Goal: Information Seeking & Learning: Check status

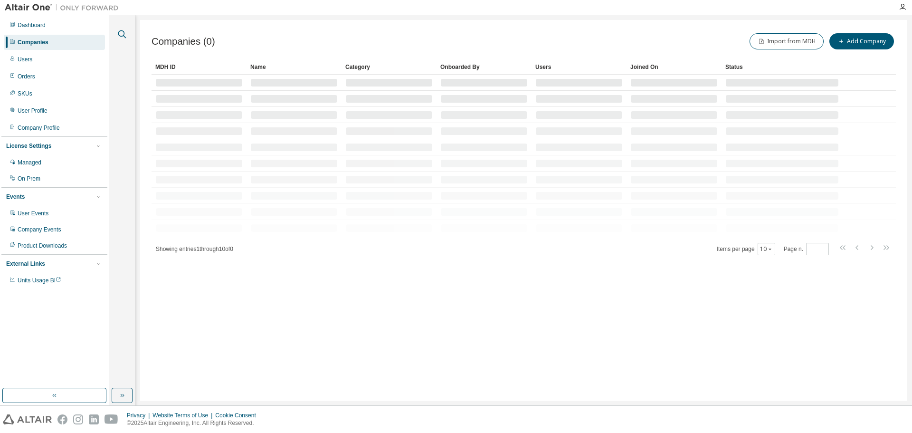
click at [121, 30] on icon "button" at bounding box center [121, 34] width 11 height 11
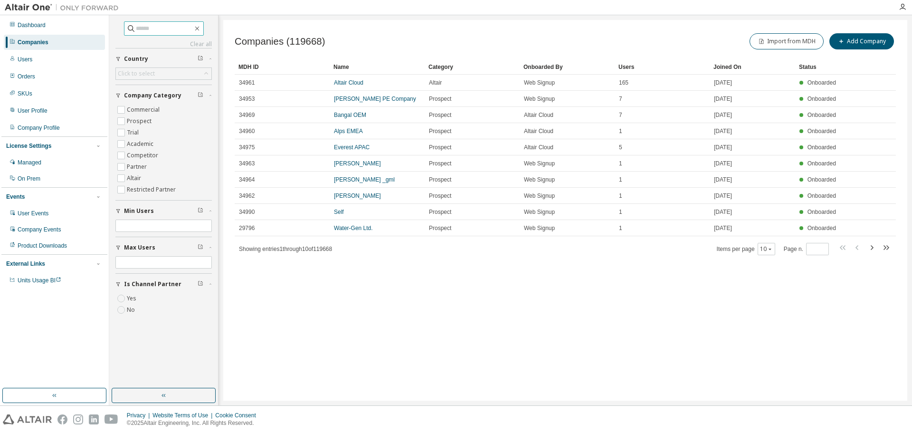
click at [151, 29] on input "text" at bounding box center [164, 29] width 57 height 10
type input "****"
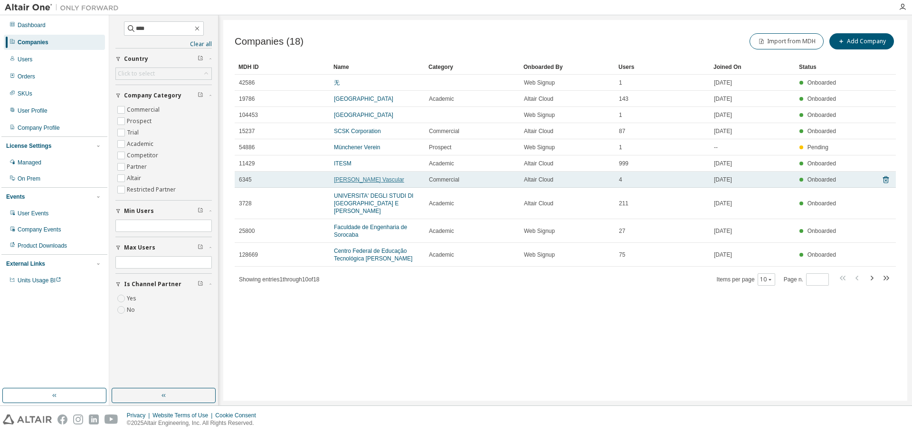
click at [363, 183] on link "Abbott Vascular" at bounding box center [369, 179] width 70 height 7
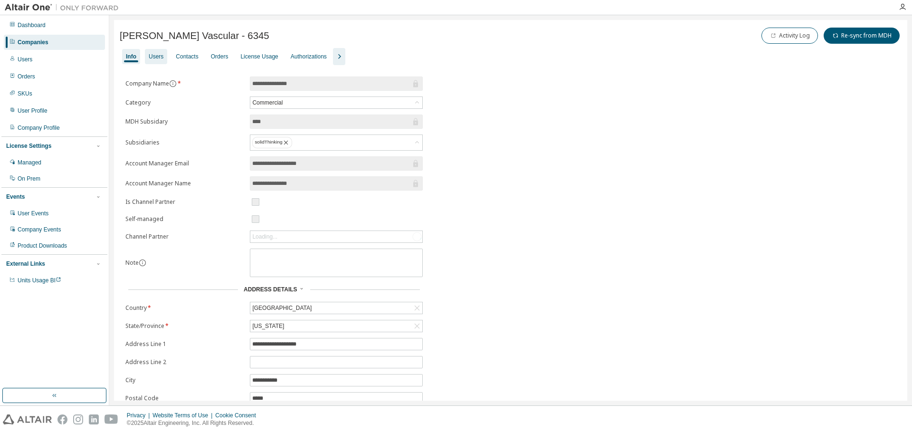
click at [157, 58] on div "Users" at bounding box center [156, 57] width 15 height 8
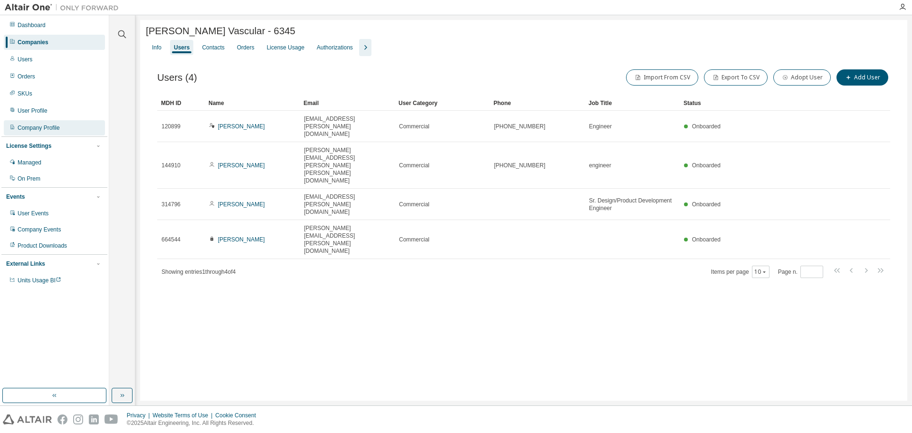
click at [36, 126] on div "Company Profile" at bounding box center [39, 128] width 42 height 8
click at [276, 43] on div "License Usage" at bounding box center [285, 47] width 45 height 15
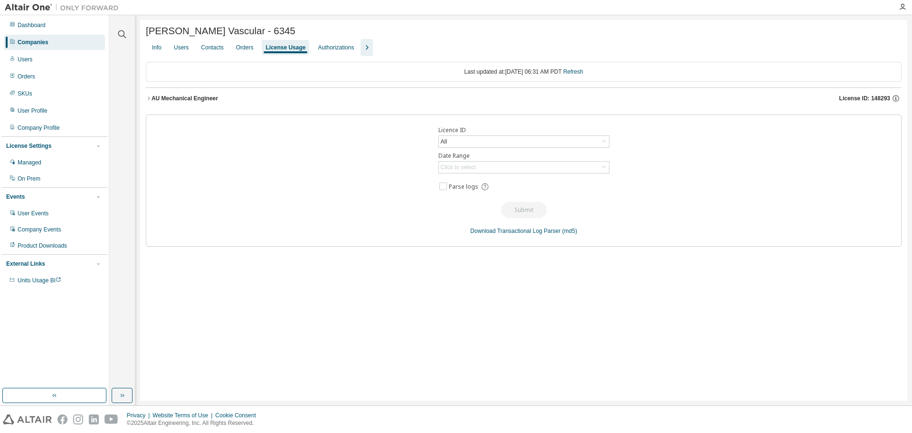
click at [848, 101] on span "License ID: 148293" at bounding box center [865, 99] width 51 height 8
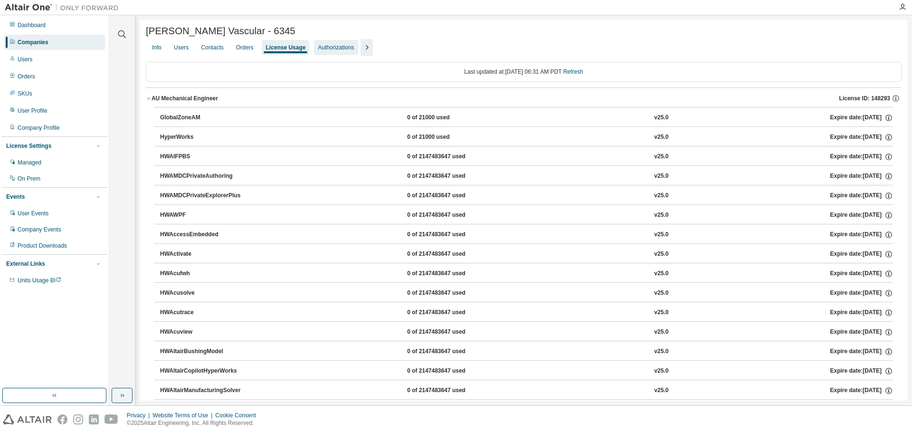
click at [339, 51] on div "Authorizations" at bounding box center [336, 48] width 36 height 8
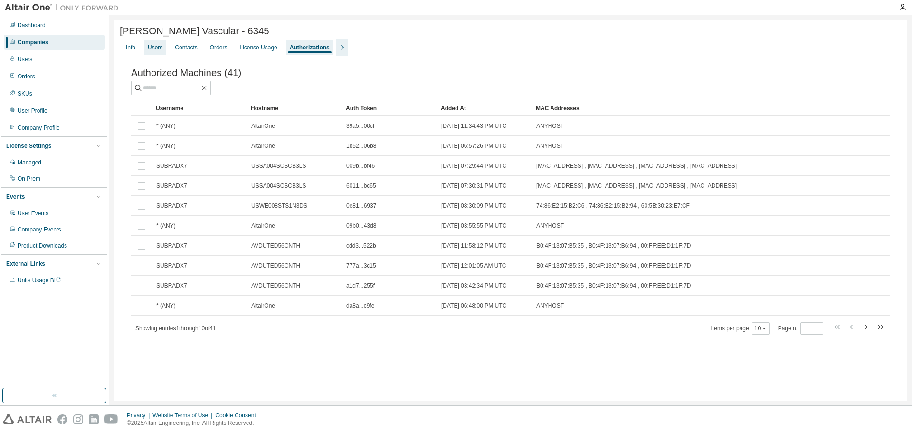
click at [157, 51] on div "Users" at bounding box center [155, 48] width 15 height 8
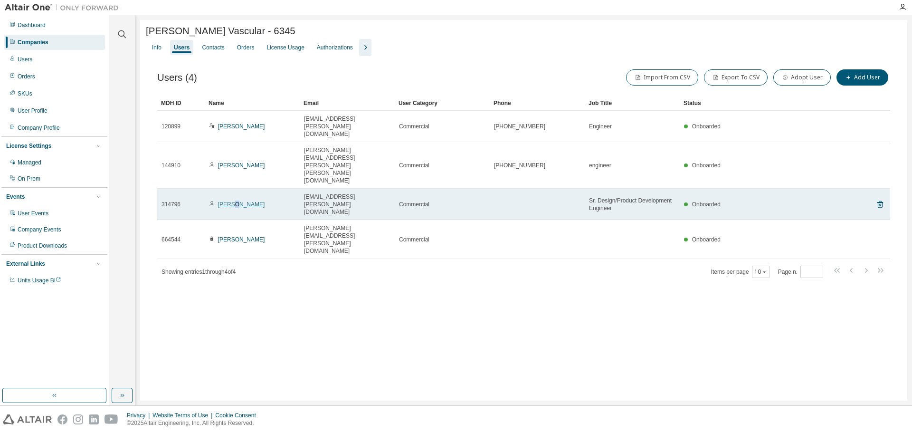
click at [236, 201] on link "[PERSON_NAME]" at bounding box center [241, 204] width 47 height 7
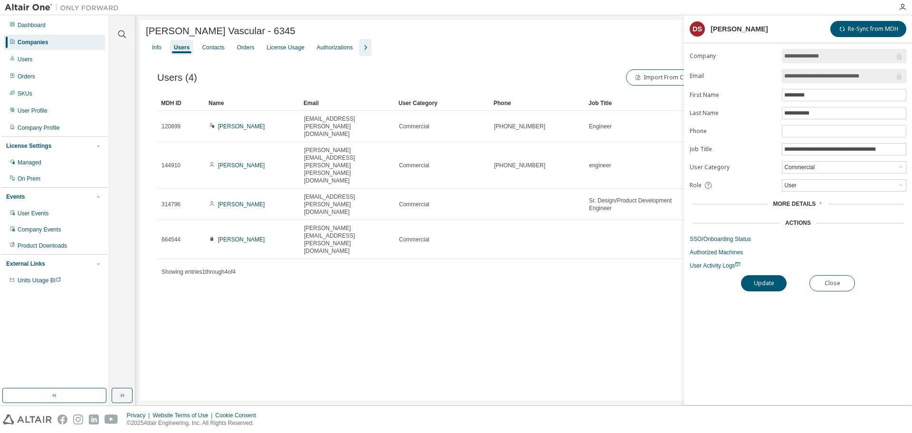
click at [820, 202] on icon at bounding box center [820, 202] width 1 height 2
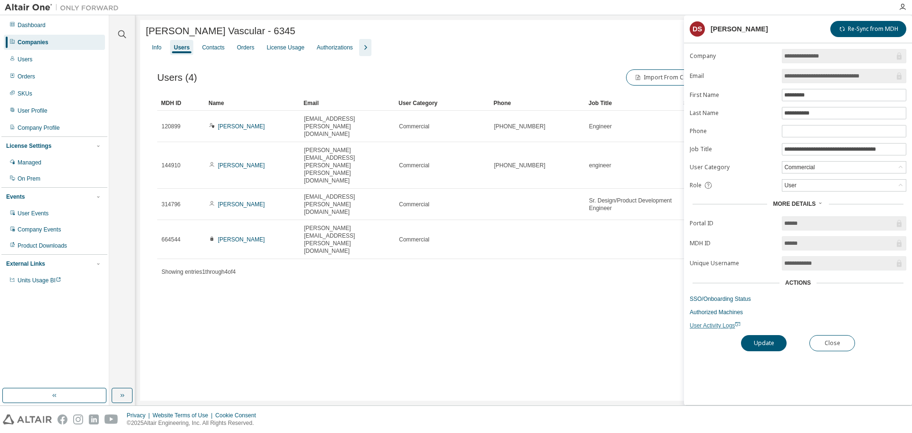
click at [713, 325] on span "User Activity Logs" at bounding box center [715, 325] width 51 height 7
click at [708, 311] on link "Authorized Machines" at bounding box center [798, 312] width 217 height 8
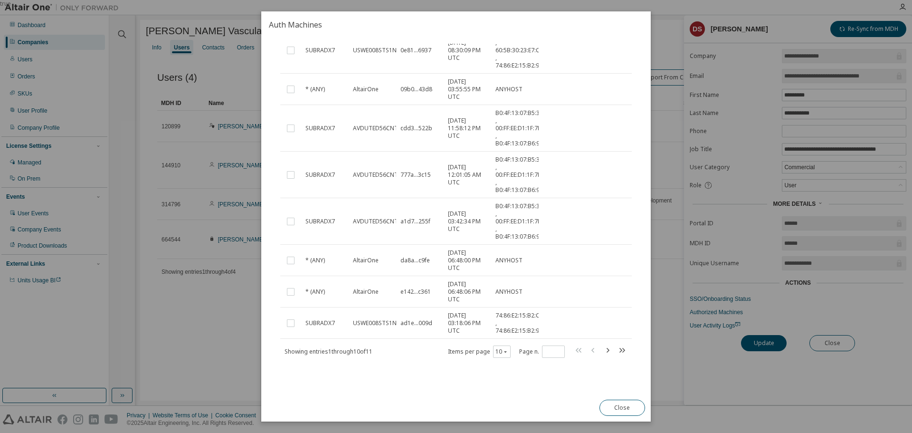
scroll to position [204, 0]
click at [633, 405] on button "Close" at bounding box center [623, 408] width 46 height 16
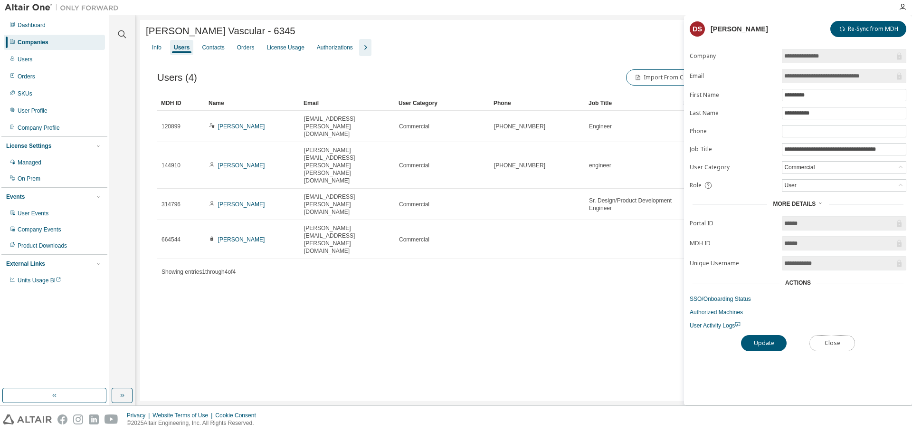
click at [845, 344] on button "Close" at bounding box center [833, 343] width 46 height 16
